Goal: Information Seeking & Learning: Learn about a topic

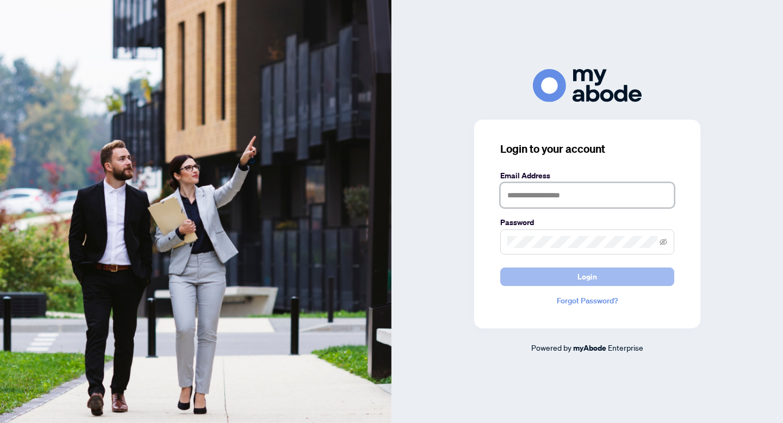
type input "**********"
click at [586, 278] on span "Login" at bounding box center [588, 276] width 20 height 17
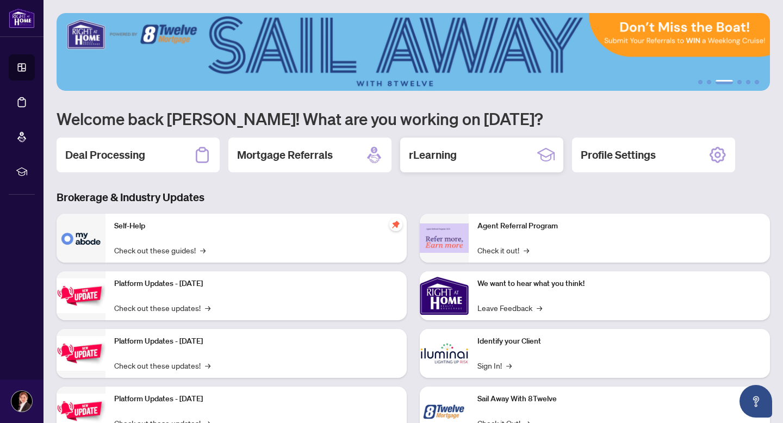
click at [486, 156] on div "rLearning" at bounding box center [481, 155] width 163 height 35
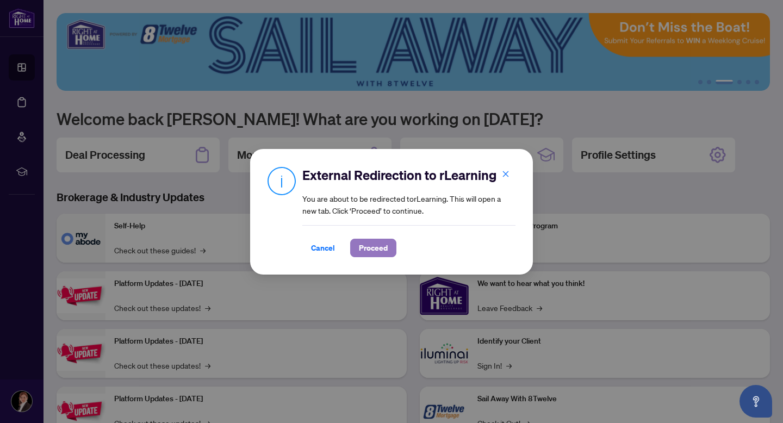
click at [383, 250] on span "Proceed" at bounding box center [373, 247] width 29 height 17
